Goal: Task Accomplishment & Management: Use online tool/utility

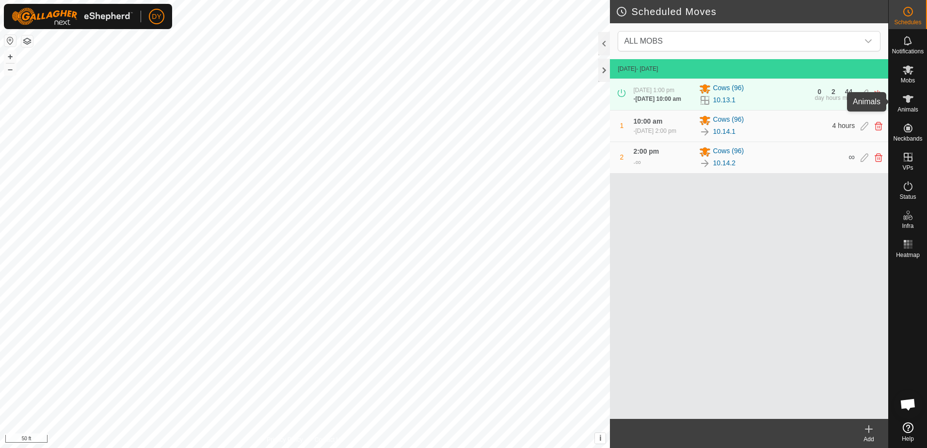
click at [909, 98] on icon at bounding box center [908, 99] width 11 height 8
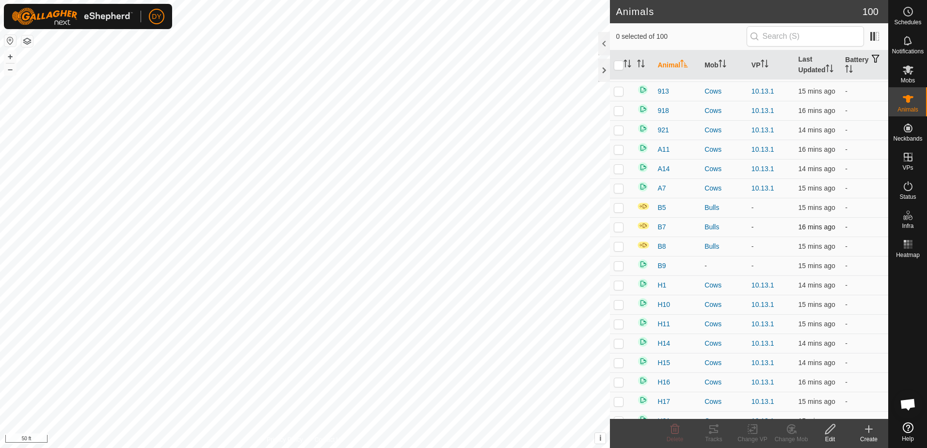
scroll to position [1454, 0]
click at [666, 109] on span "A11" at bounding box center [663, 109] width 12 height 10
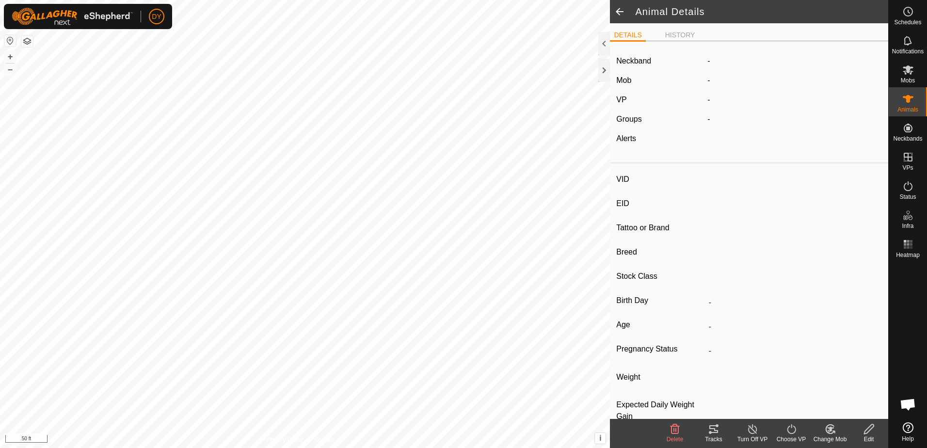
type input "A11"
type input "-"
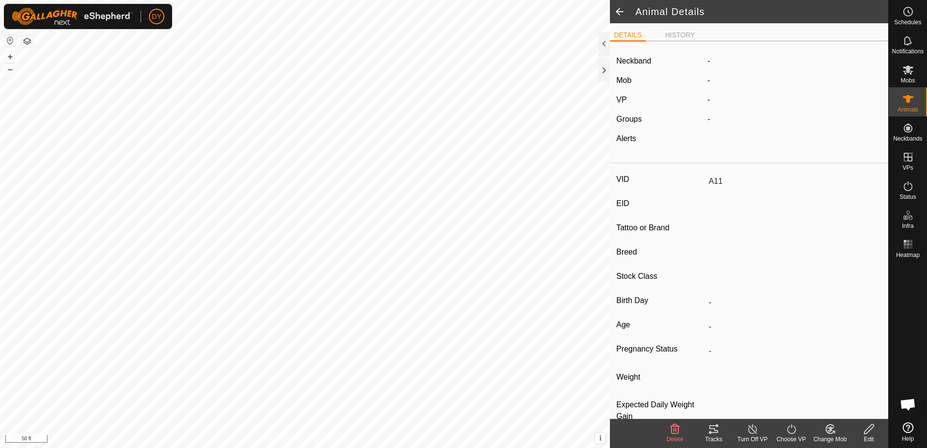
type input "0 kg"
type input "-"
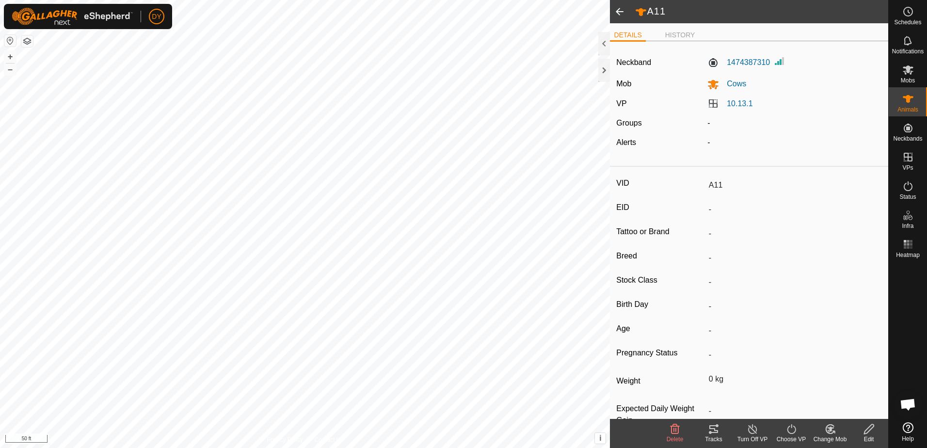
click at [752, 428] on icon at bounding box center [752, 429] width 9 height 10
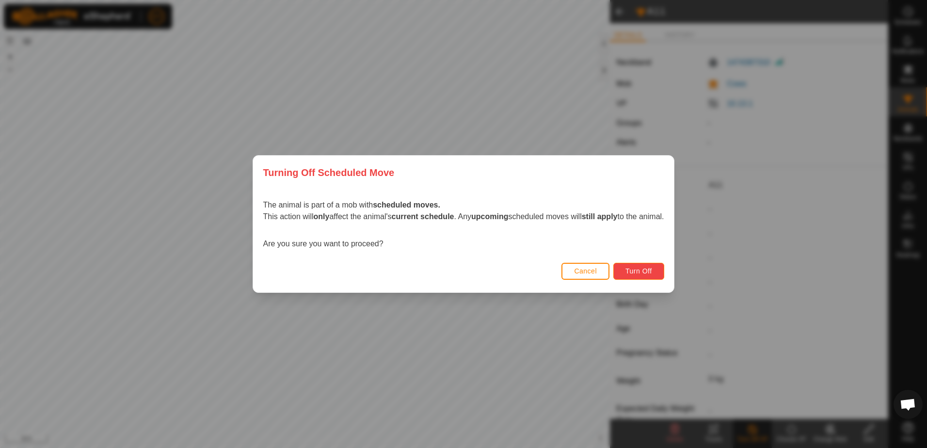
click at [644, 268] on span "Turn Off" at bounding box center [638, 271] width 27 height 8
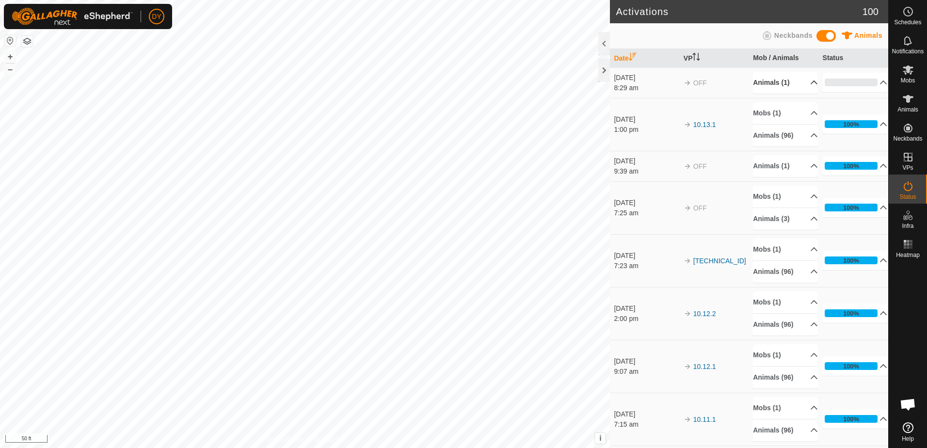
click at [773, 82] on p-accordion-header "Animals (1)" at bounding box center [785, 83] width 65 height 22
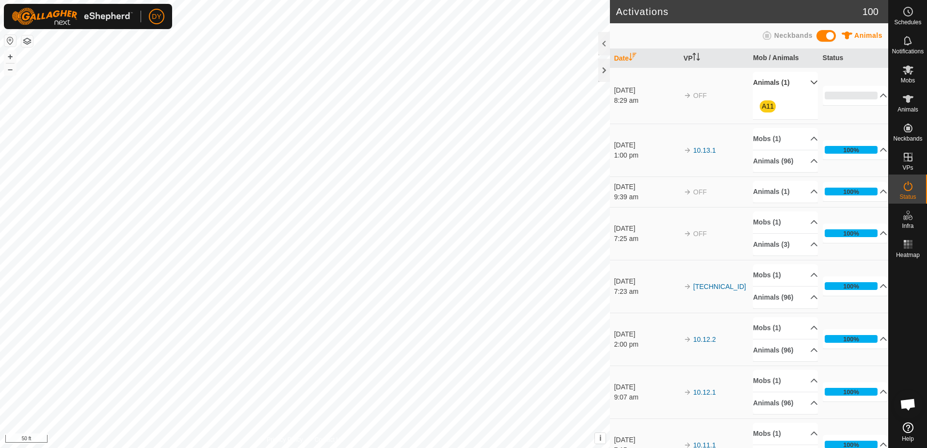
click at [753, 106] on div "A11" at bounding box center [785, 107] width 65 height 26
click at [762, 107] on link "A11" at bounding box center [768, 106] width 12 height 8
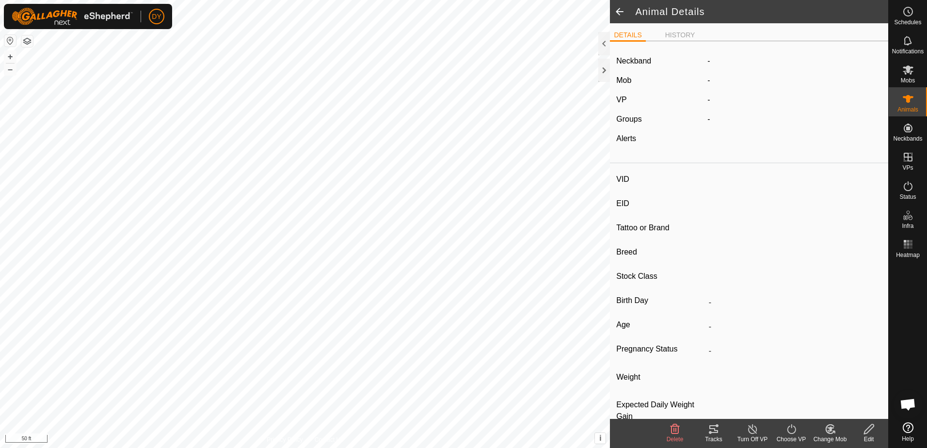
type input "A11"
type input "-"
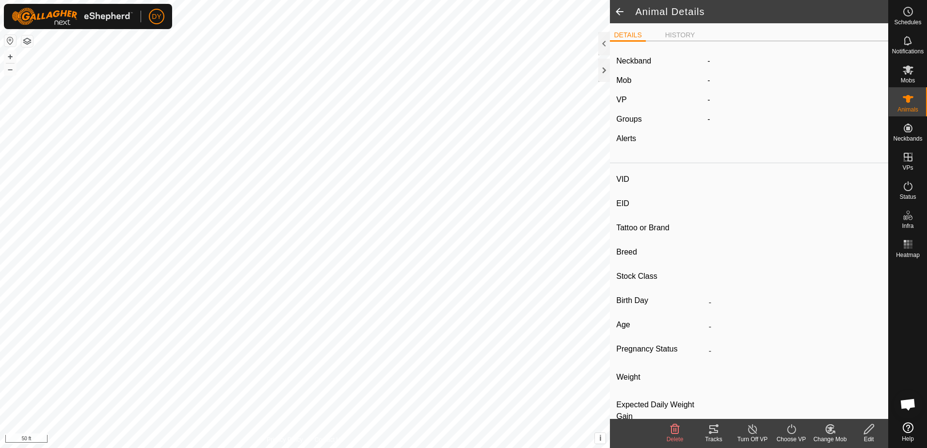
type input "0 kg"
type input "-"
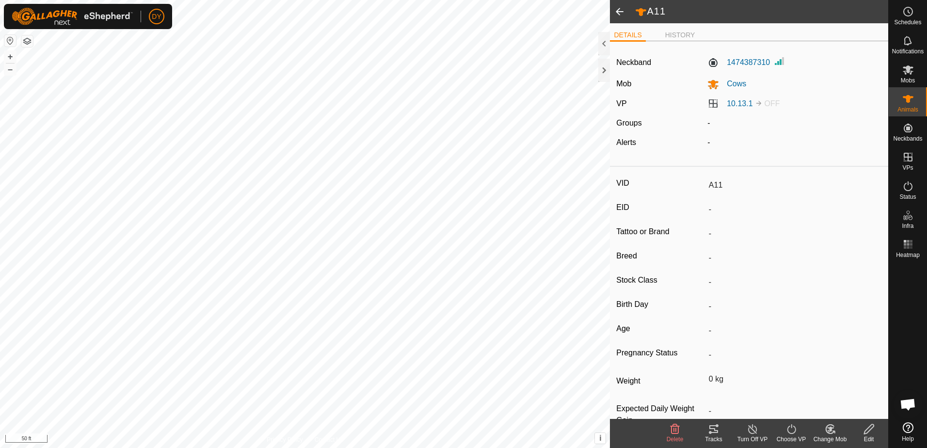
click at [831, 431] on icon at bounding box center [830, 429] width 12 height 12
click at [831, 409] on link "Remove from Mob" at bounding box center [859, 407] width 96 height 19
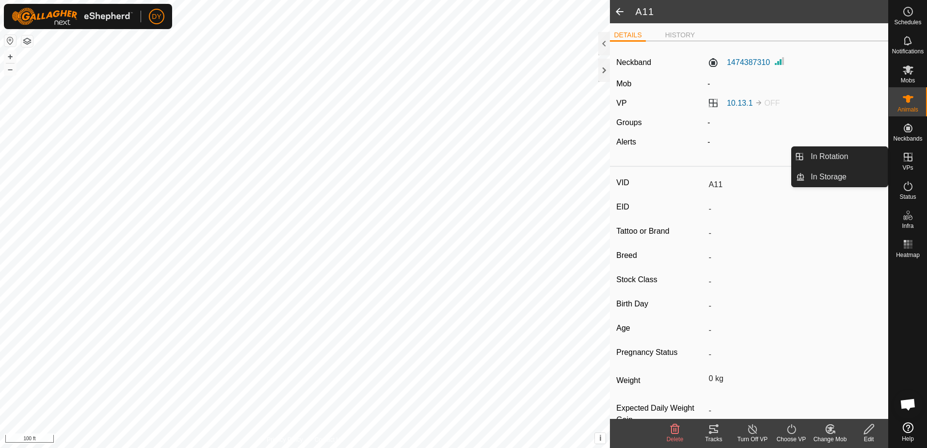
click at [904, 163] on es-virtualpaddocks-svg-icon at bounding box center [907, 157] width 17 height 16
click at [862, 158] on link "In Rotation" at bounding box center [846, 156] width 83 height 19
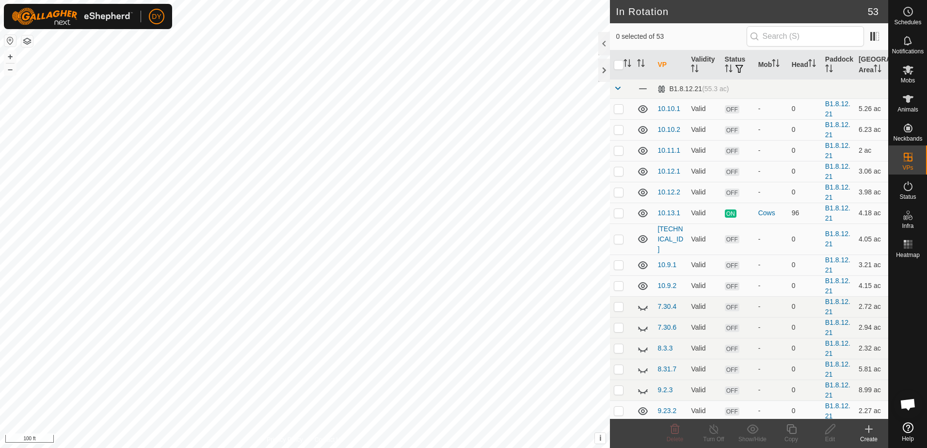
click at [870, 429] on icon at bounding box center [868, 429] width 7 height 0
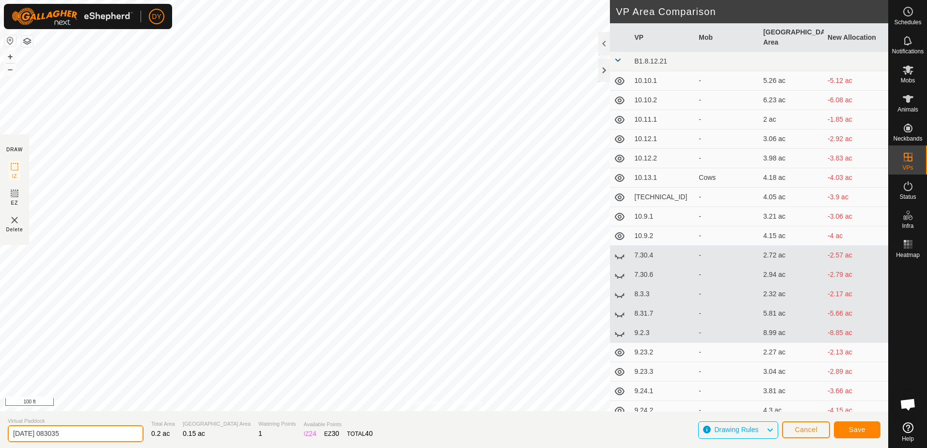
drag, startPoint x: 92, startPoint y: 434, endPoint x: -2, endPoint y: 432, distance: 93.6
click at [0, 432] on html "DY Schedules Notifications Mobs Animals Neckbands VPs Status Infra Heatmap Help…" at bounding box center [463, 224] width 927 height 448
type input "B"
type input "10.14 Bulls"
click at [848, 428] on button "Save" at bounding box center [857, 429] width 47 height 17
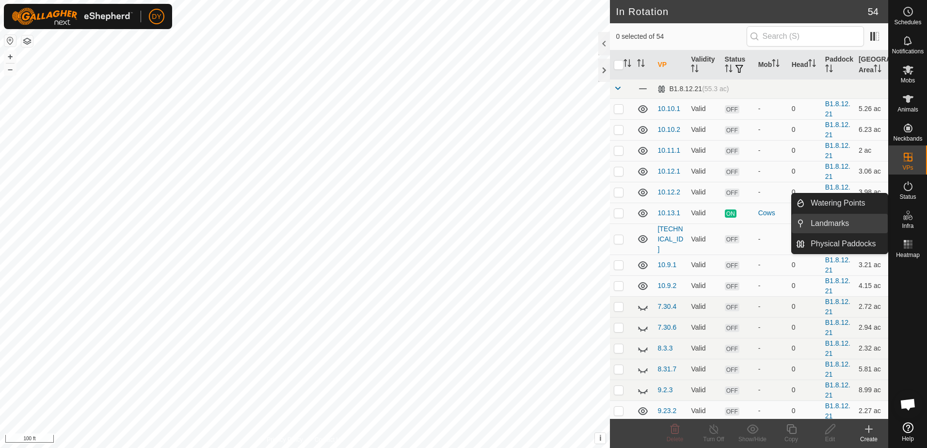
click at [846, 227] on link "Landmarks" at bounding box center [846, 223] width 83 height 19
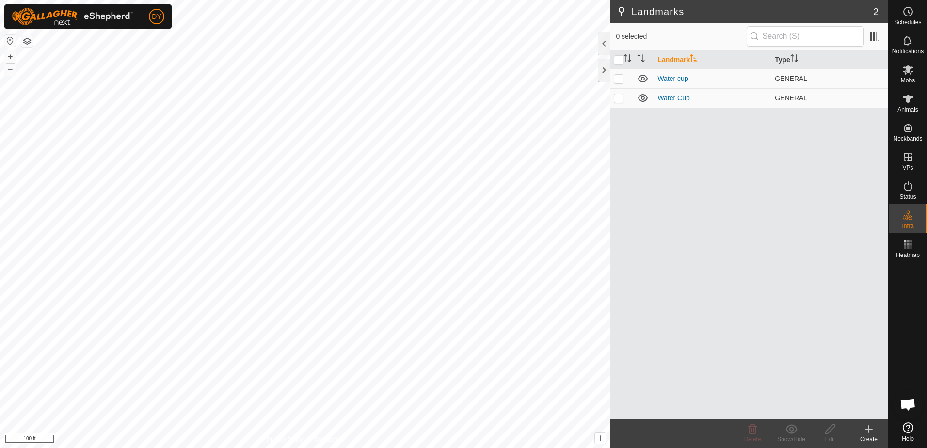
click at [866, 431] on icon at bounding box center [869, 429] width 12 height 12
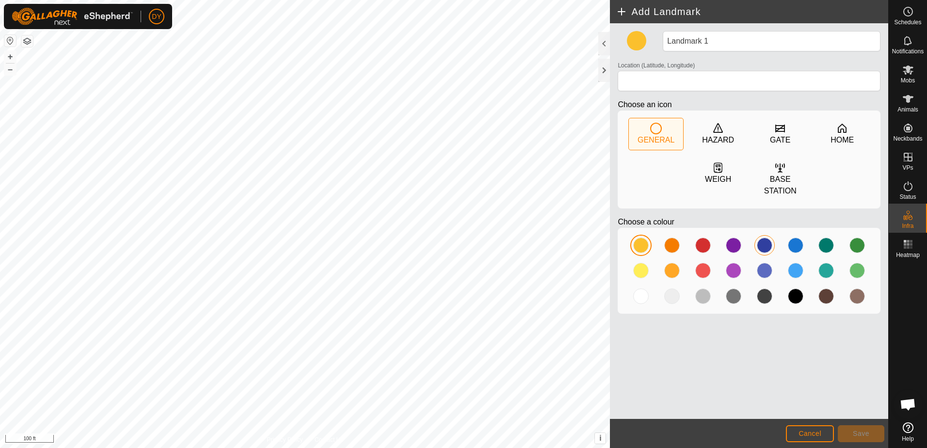
click at [761, 238] on div at bounding box center [765, 246] width 16 height 16
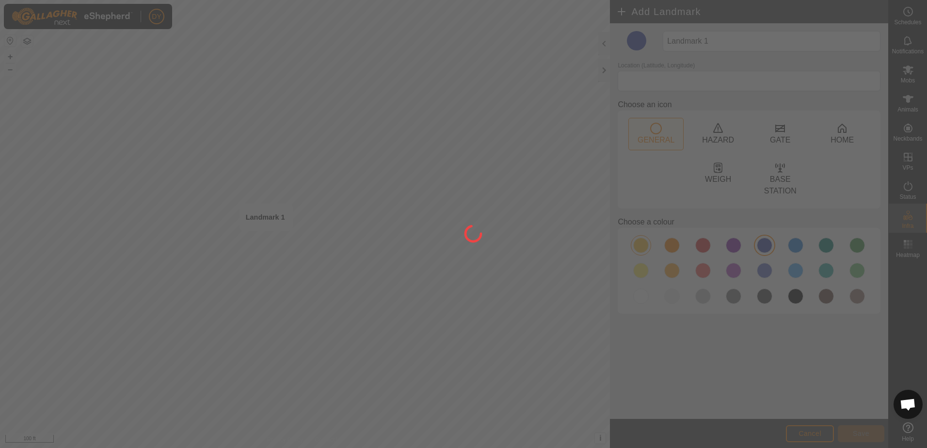
click at [266, 241] on div at bounding box center [463, 224] width 927 height 448
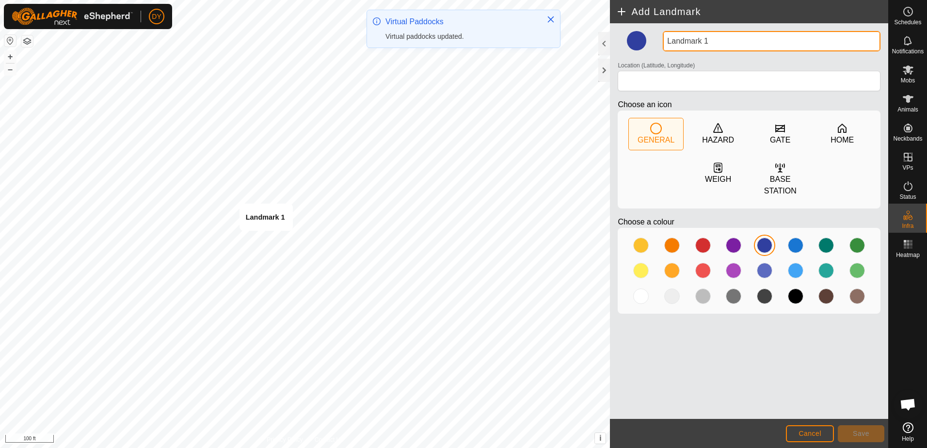
drag, startPoint x: 708, startPoint y: 39, endPoint x: 649, endPoint y: 49, distance: 60.0
click at [650, 49] on div "Landmark 1 Location (Latitude, Longitude) Choose an icon GENERAL HAZARD GATE HO…" at bounding box center [749, 176] width 270 height 290
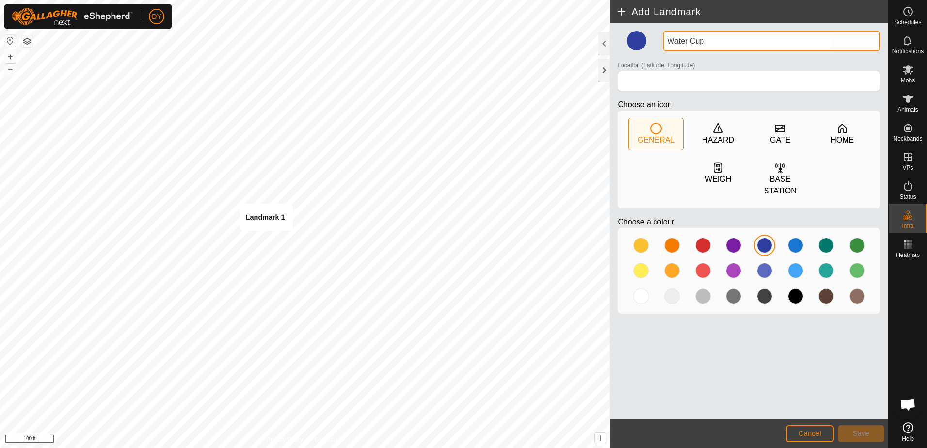
type input "Water Cup"
type input "43.350974, -90.022280"
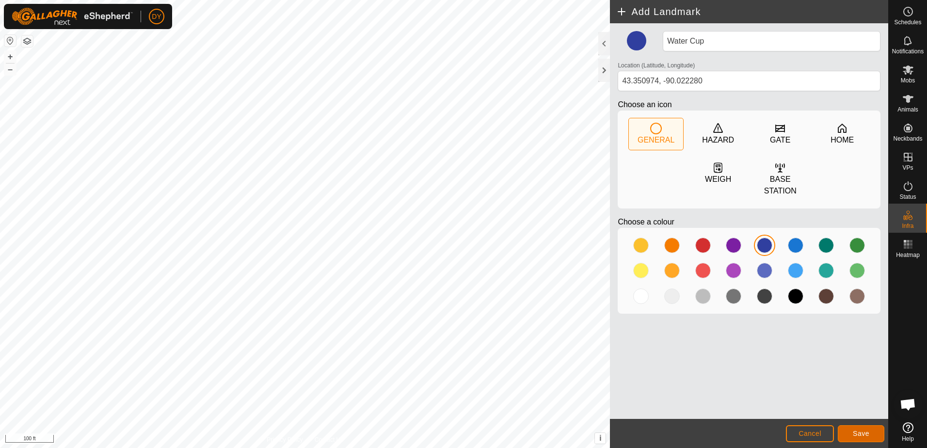
click at [858, 433] on span "Save" at bounding box center [861, 433] width 16 height 8
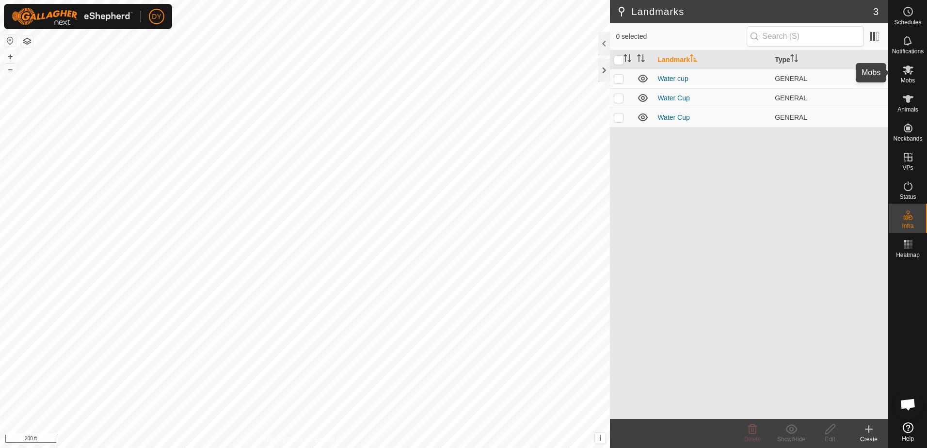
click at [906, 77] on es-mob-svg-icon at bounding box center [907, 70] width 17 height 16
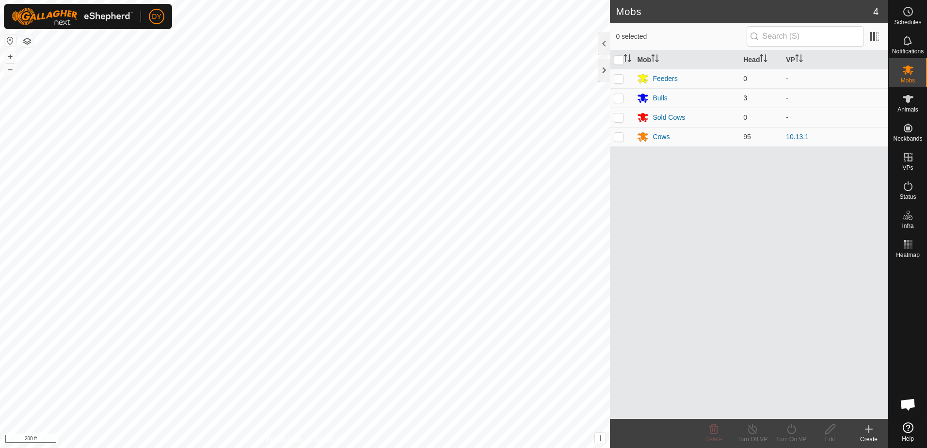
click at [619, 100] on p-checkbox at bounding box center [619, 98] width 10 height 8
checkbox input "true"
click at [792, 429] on icon at bounding box center [791, 429] width 12 height 12
click at [788, 409] on link "Now" at bounding box center [820, 407] width 96 height 19
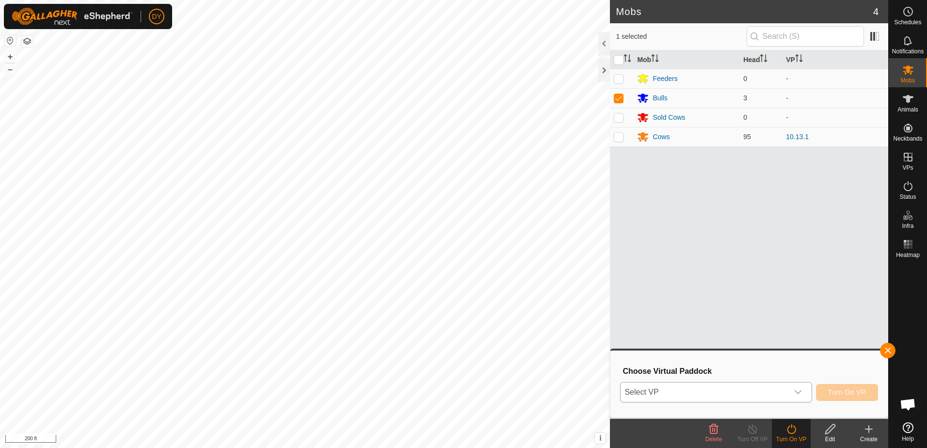
click at [700, 392] on span "Select VP" at bounding box center [703, 391] width 167 height 19
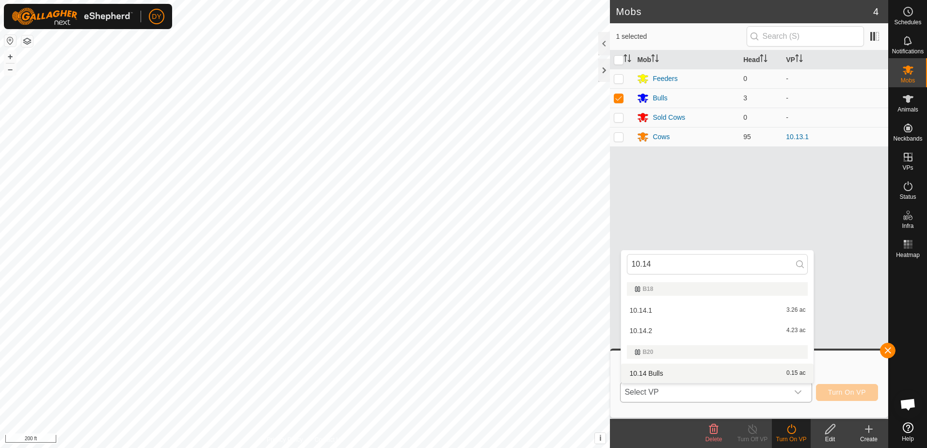
type input "10.14"
click at [646, 372] on li "10.14 Bulls 0.15 ac" at bounding box center [717, 373] width 192 height 19
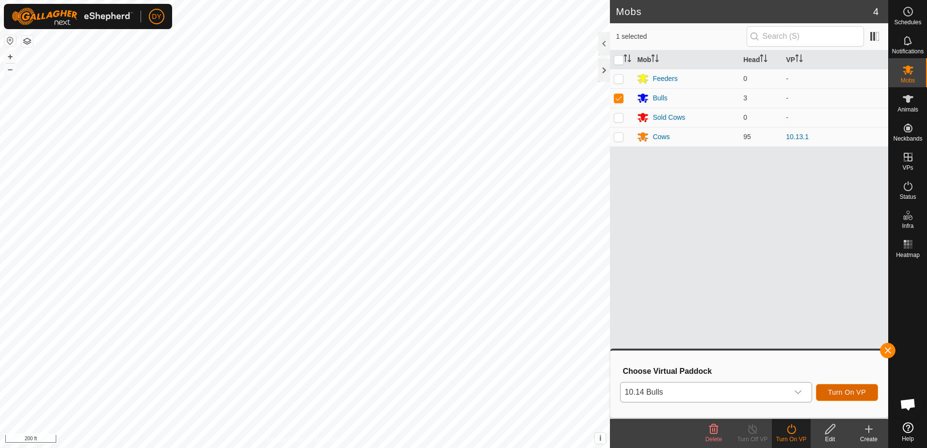
click at [871, 396] on button "Turn On VP" at bounding box center [847, 392] width 62 height 17
